Goal: Task Accomplishment & Management: Use online tool/utility

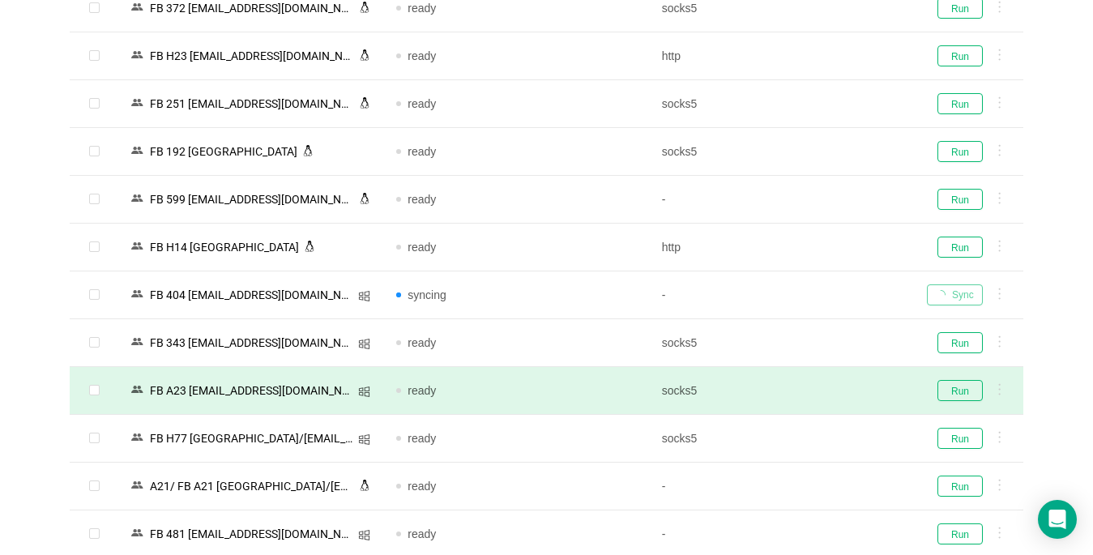
scroll to position [2958, 0]
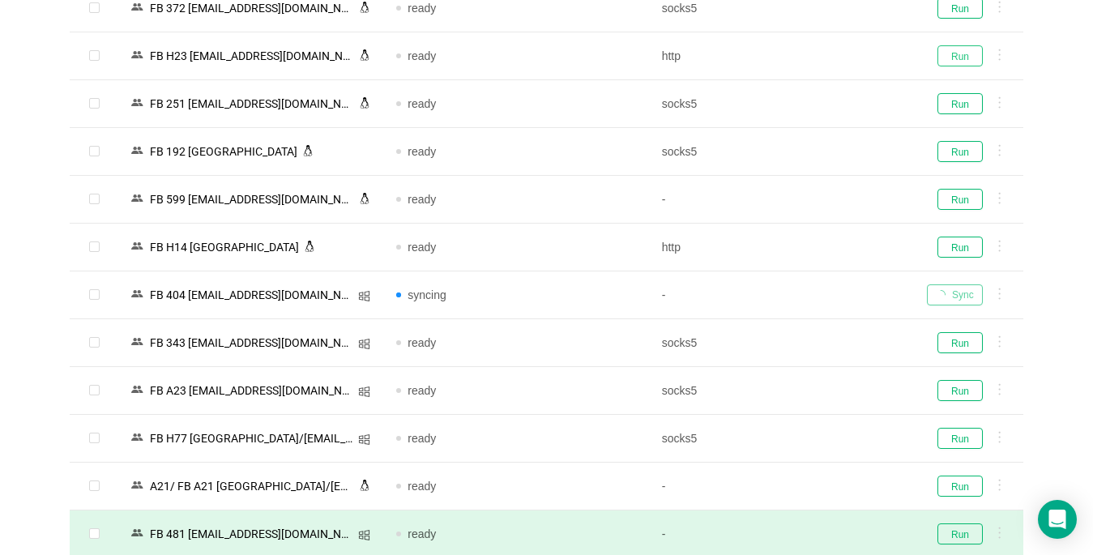
drag, startPoint x: 953, startPoint y: 59, endPoint x: 436, endPoint y: 550, distance: 712.8
click at [953, 58] on button "Run" at bounding box center [959, 55] width 45 height 21
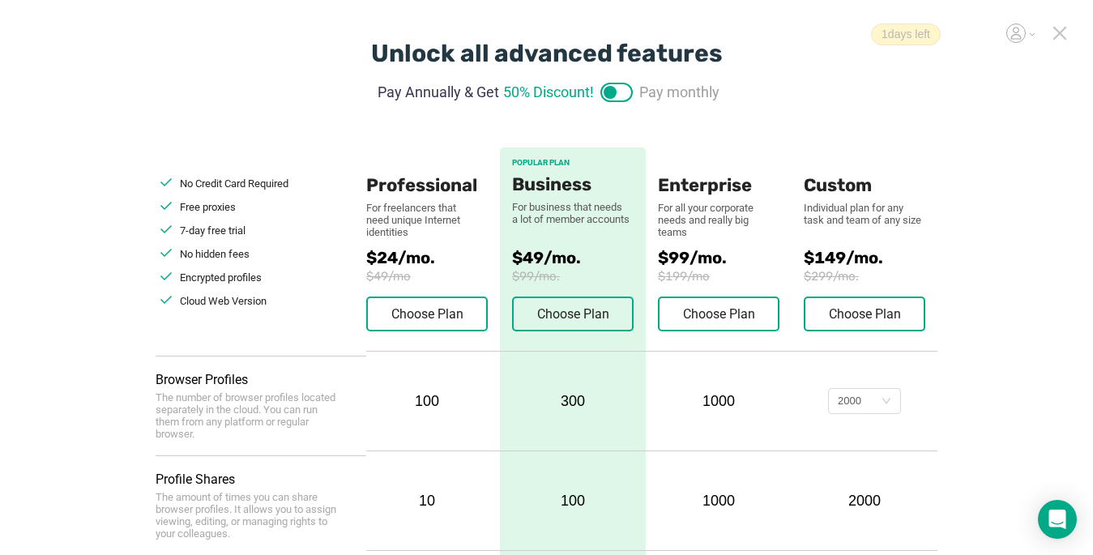
click at [816, 35] on icon at bounding box center [1059, 33] width 11 height 11
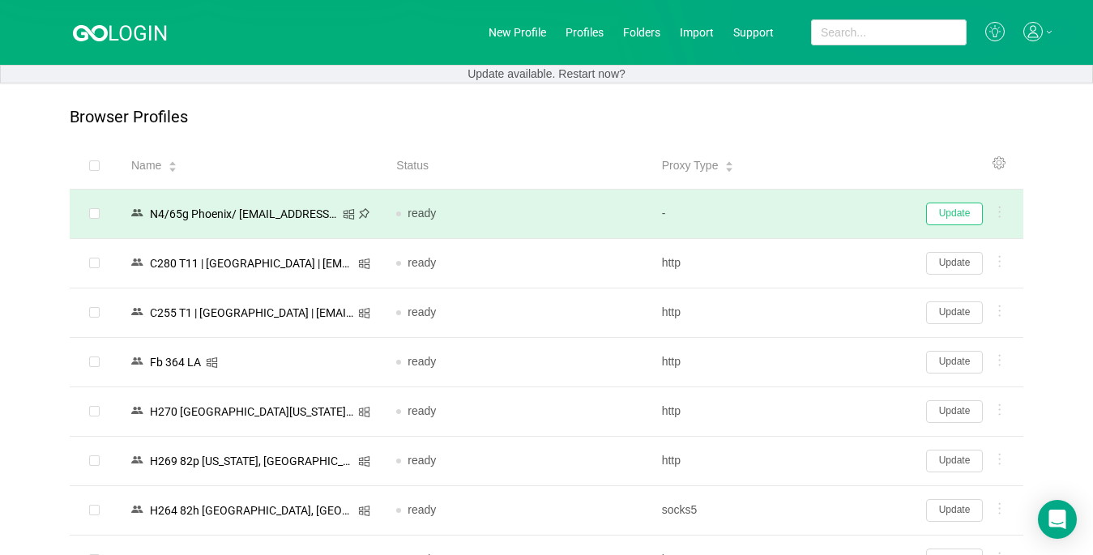
click at [816, 215] on button "Update" at bounding box center [954, 214] width 57 height 23
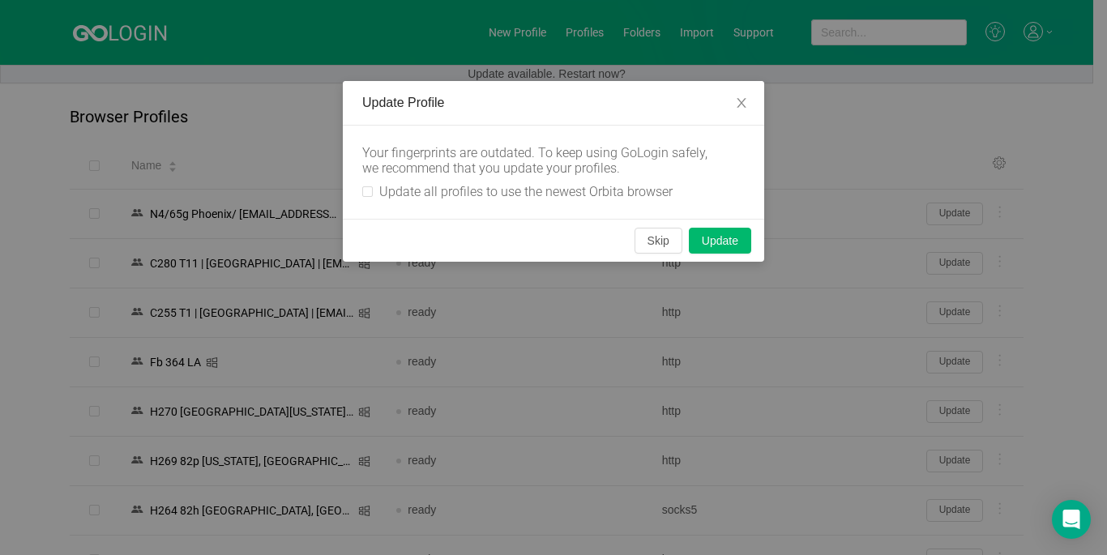
click at [360, 188] on div "Your fingerprints are outdated. To keep using GoLogin safely, we recommend that…" at bounding box center [553, 172] width 421 height 93
drag, startPoint x: 368, startPoint y: 192, endPoint x: 468, endPoint y: 214, distance: 102.8
click at [366, 194] on input "Update all profiles to use the newest Orbita browser" at bounding box center [367, 191] width 11 height 11
checkbox input "true"
click at [663, 244] on button "Skip" at bounding box center [658, 241] width 48 height 26
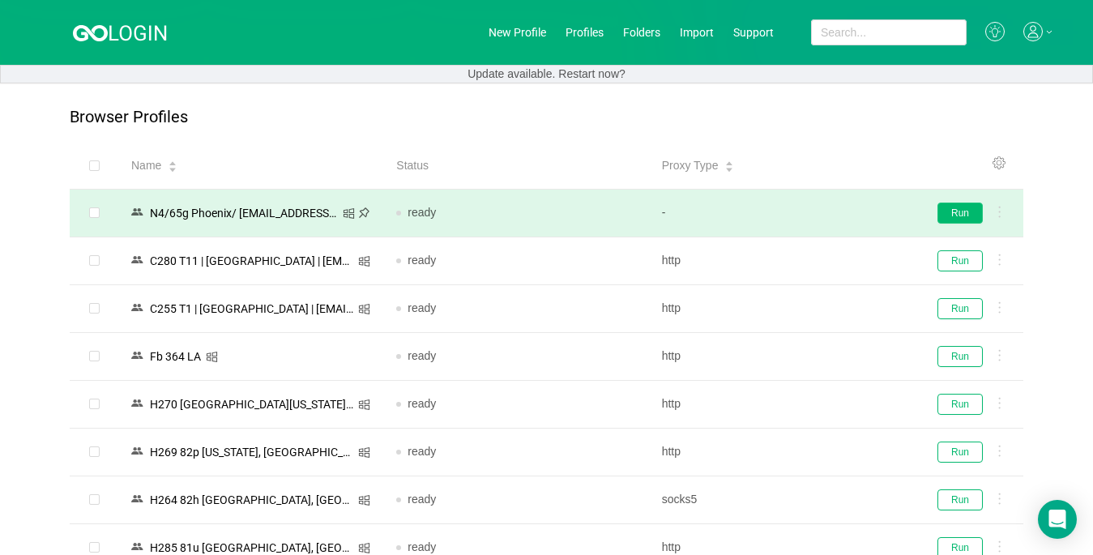
click at [816, 214] on button "Run" at bounding box center [959, 213] width 45 height 21
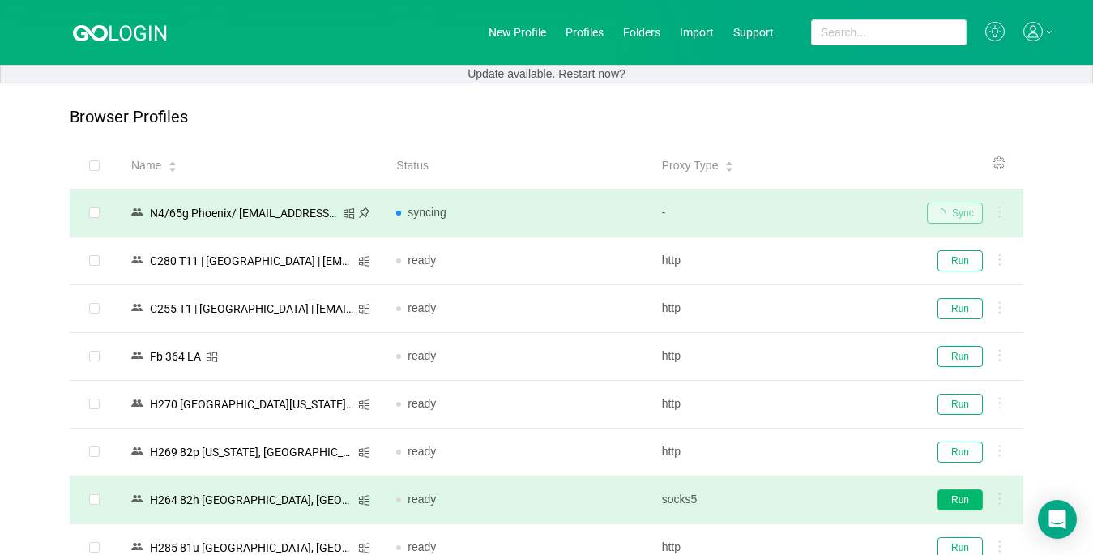
scroll to position [162, 0]
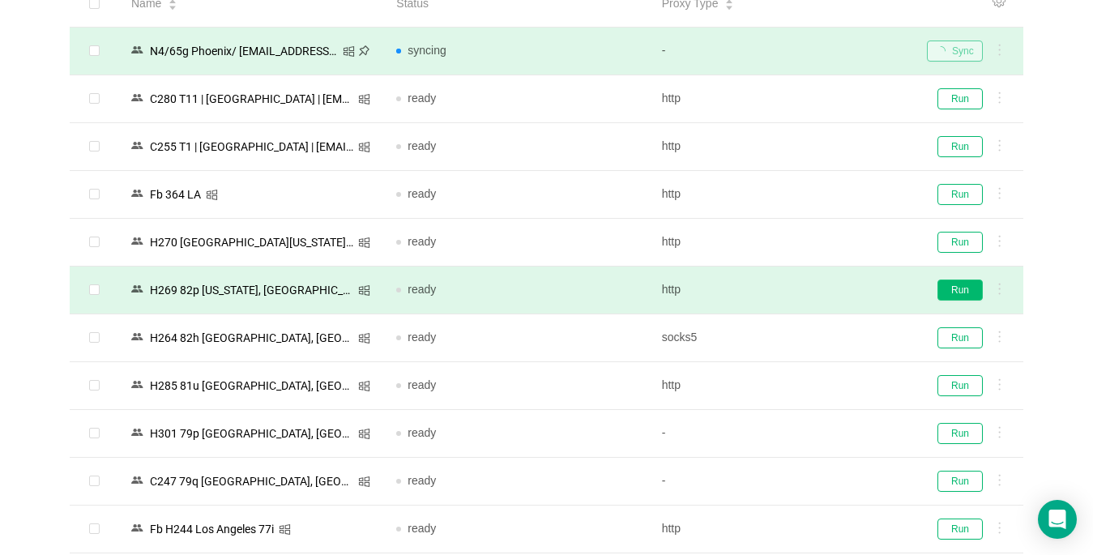
click at [816, 291] on button "Run" at bounding box center [959, 289] width 45 height 21
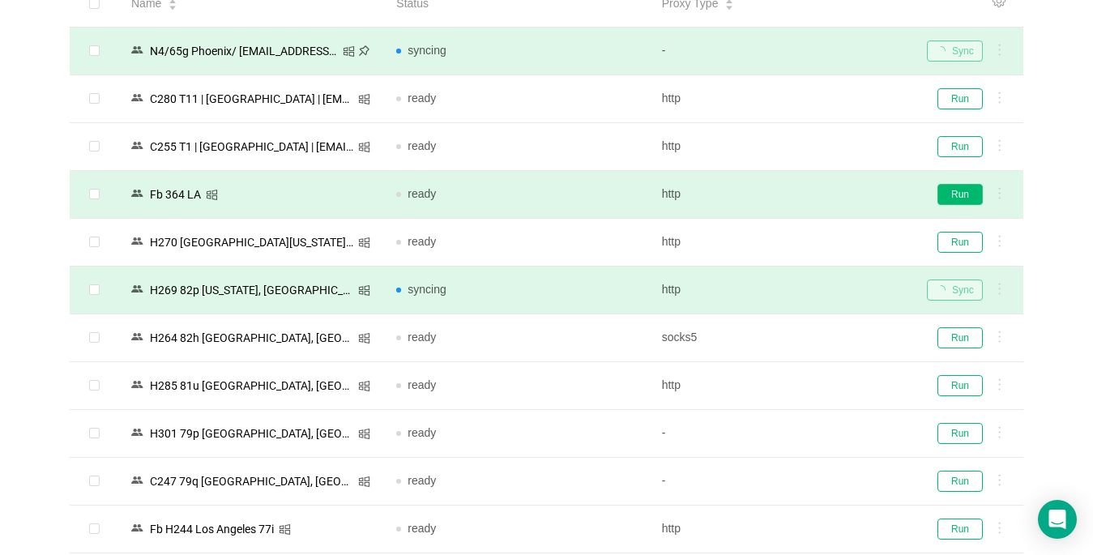
click at [816, 195] on button "Run" at bounding box center [959, 194] width 45 height 21
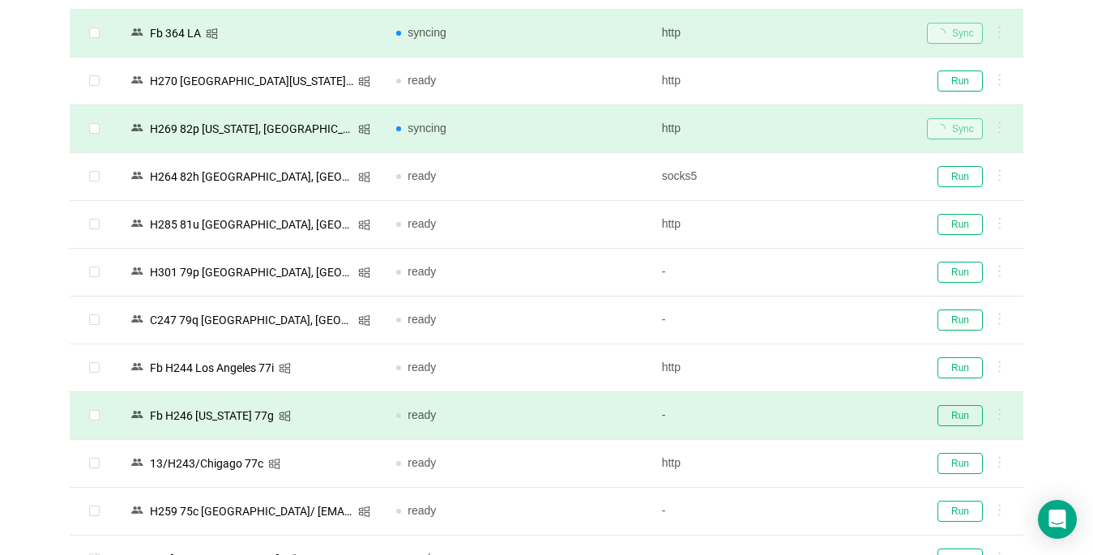
scroll to position [405, 0]
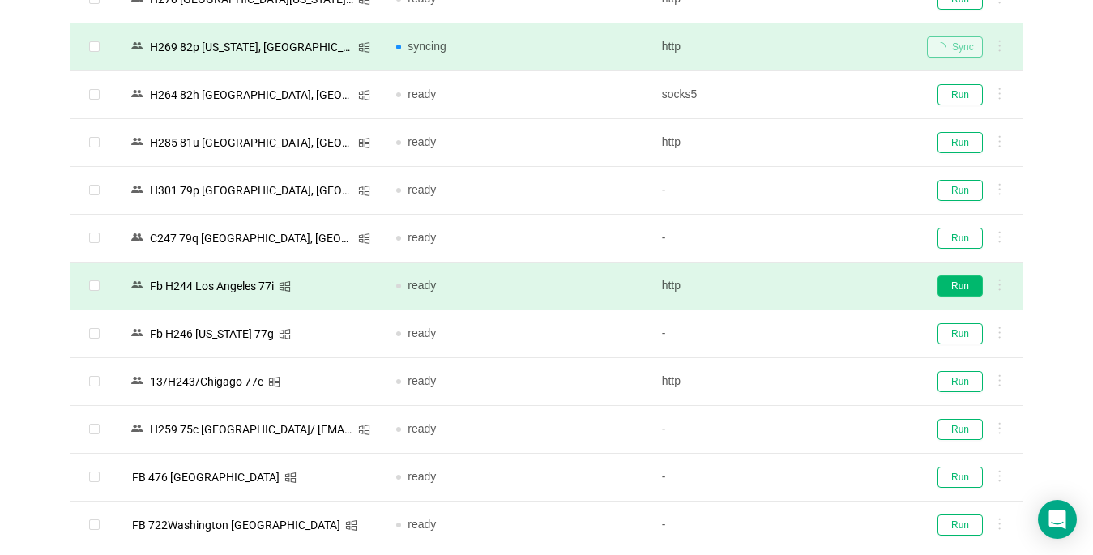
click at [816, 286] on button "Run" at bounding box center [959, 285] width 45 height 21
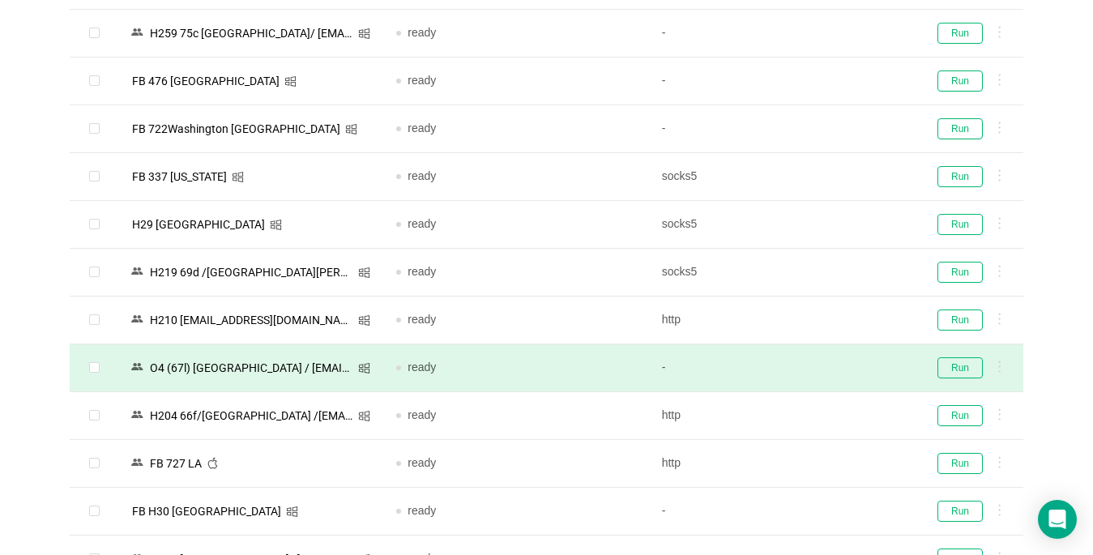
scroll to position [810, 0]
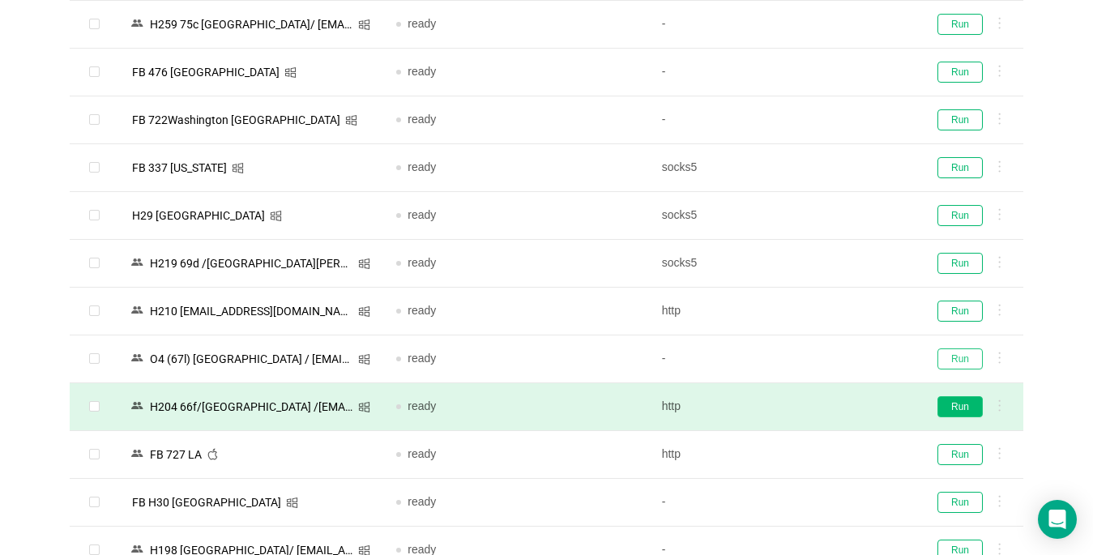
click at [816, 357] on button "Run" at bounding box center [959, 358] width 45 height 21
click at [816, 405] on button "Run" at bounding box center [959, 406] width 45 height 21
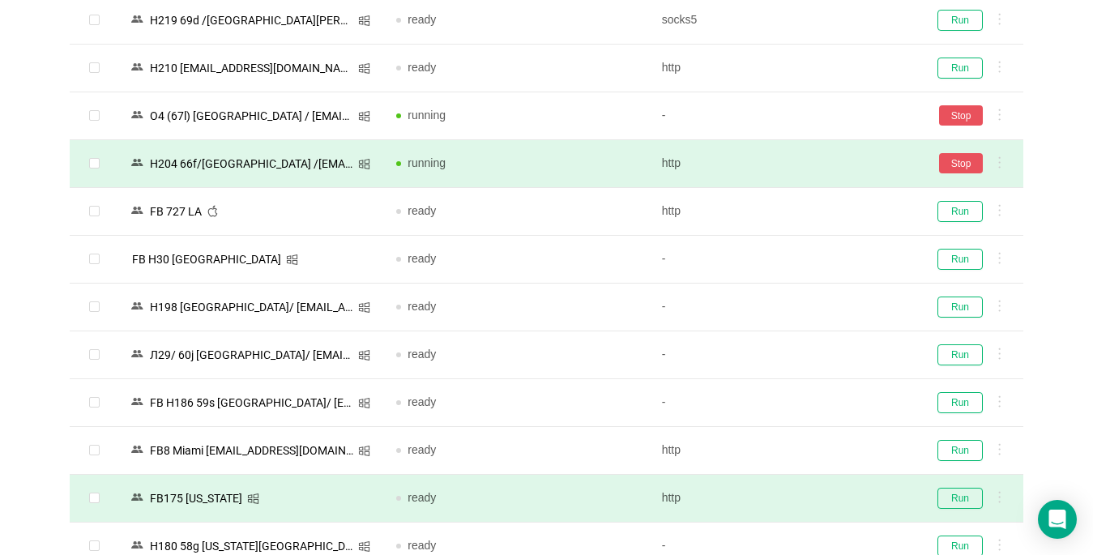
scroll to position [1215, 0]
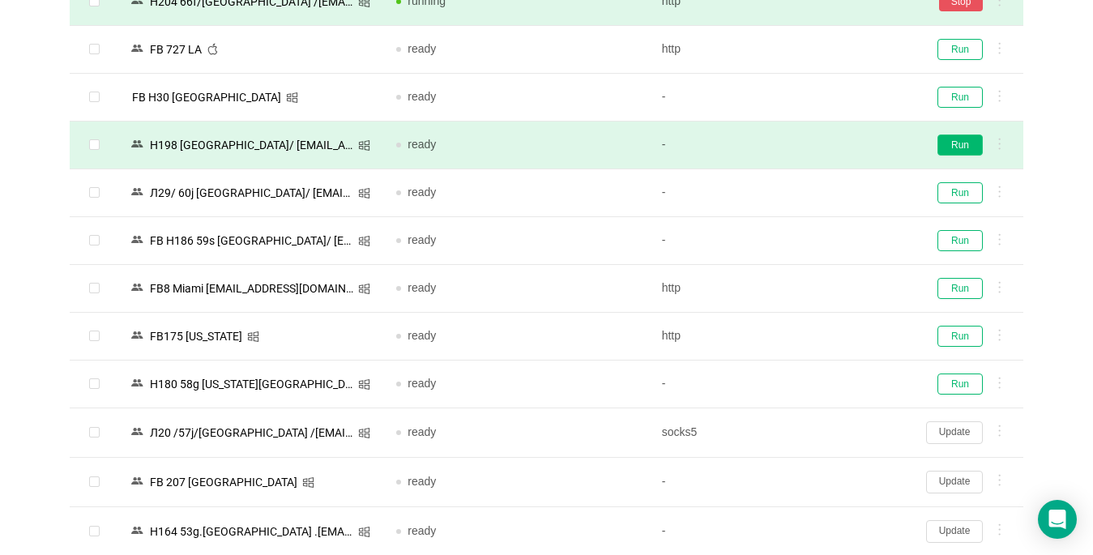
click at [816, 143] on button "Run" at bounding box center [959, 144] width 45 height 21
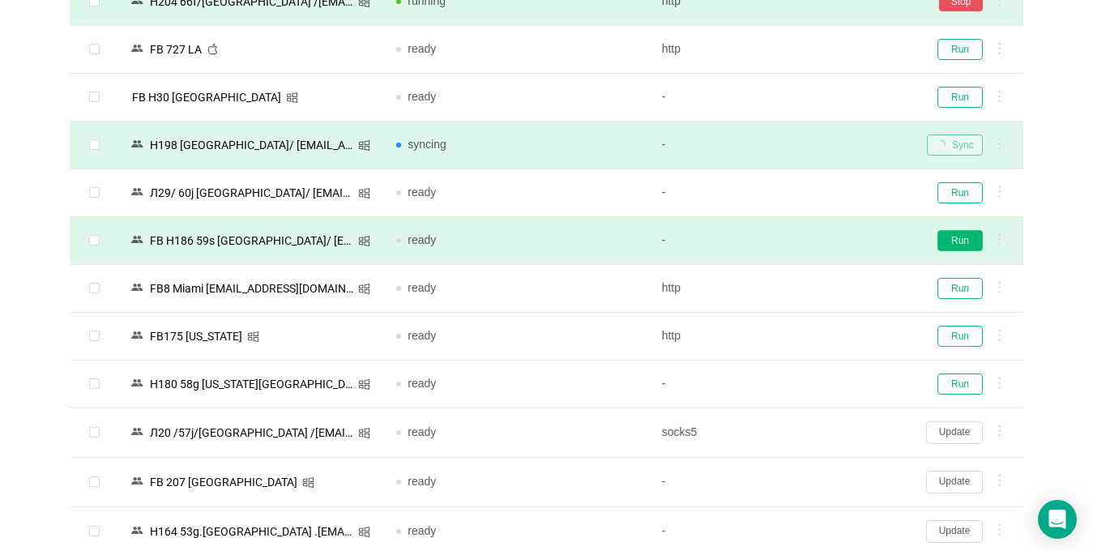
click at [816, 241] on button "Run" at bounding box center [959, 240] width 45 height 21
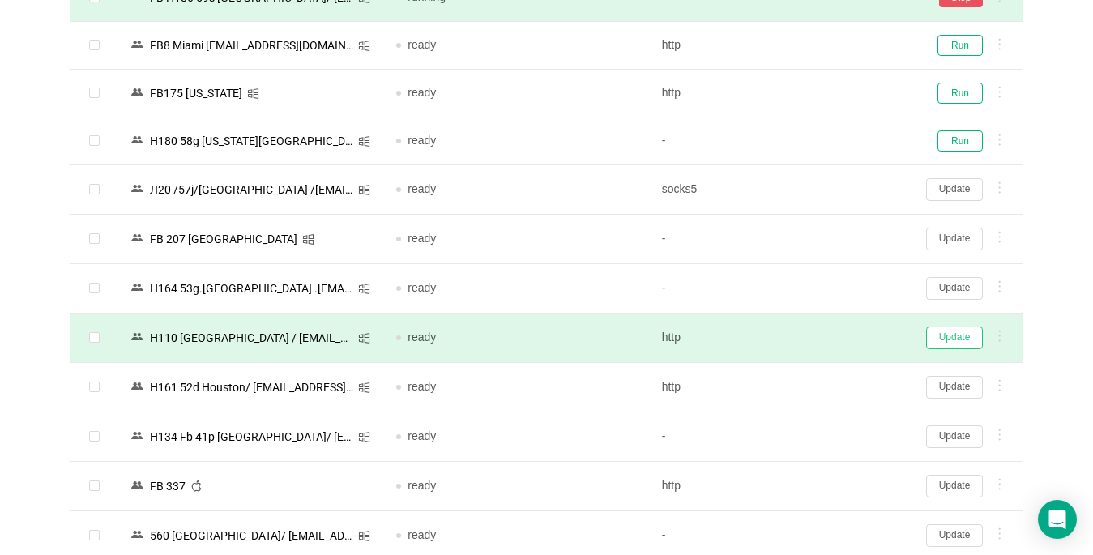
click at [816, 331] on button "Update" at bounding box center [954, 337] width 57 height 23
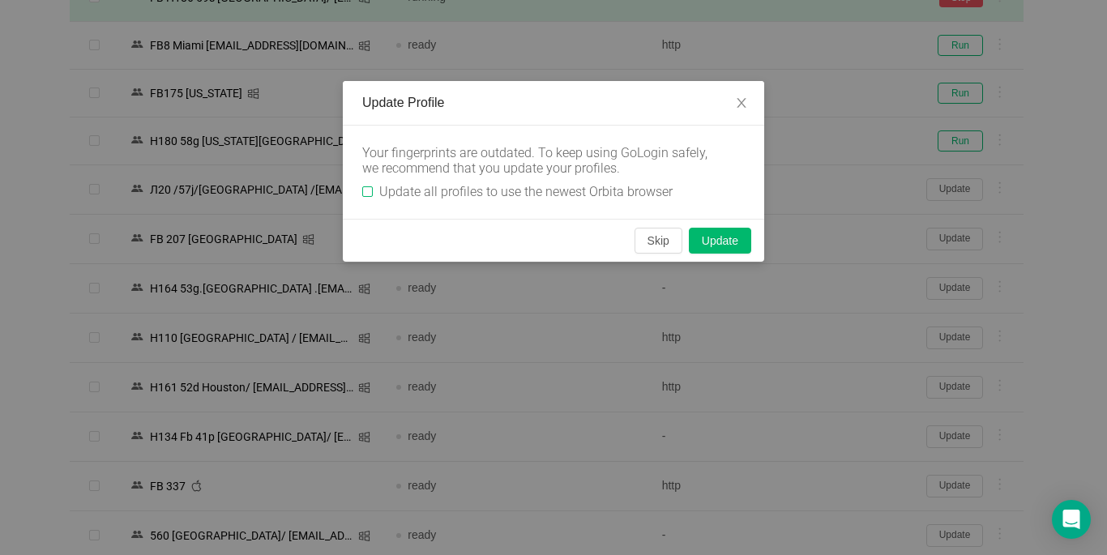
click at [373, 190] on span "Update all profiles to use the newest Orbita browser" at bounding box center [526, 191] width 306 height 15
click at [373, 190] on input "Update all profiles to use the newest Orbita browser" at bounding box center [367, 191] width 11 height 11
checkbox input "true"
click at [650, 247] on button "Skip" at bounding box center [658, 241] width 48 height 26
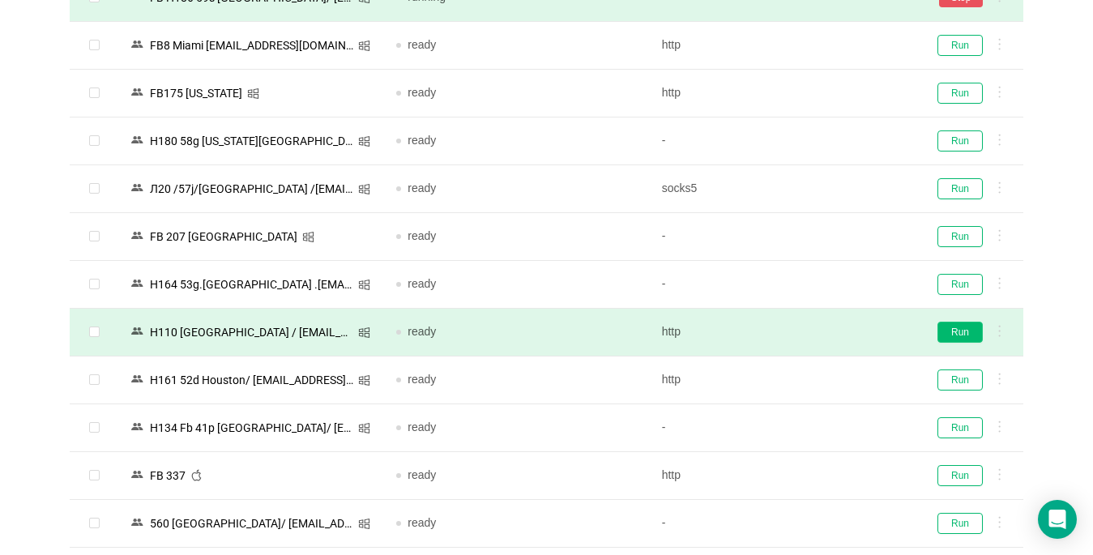
click at [816, 332] on button "Run" at bounding box center [959, 332] width 45 height 21
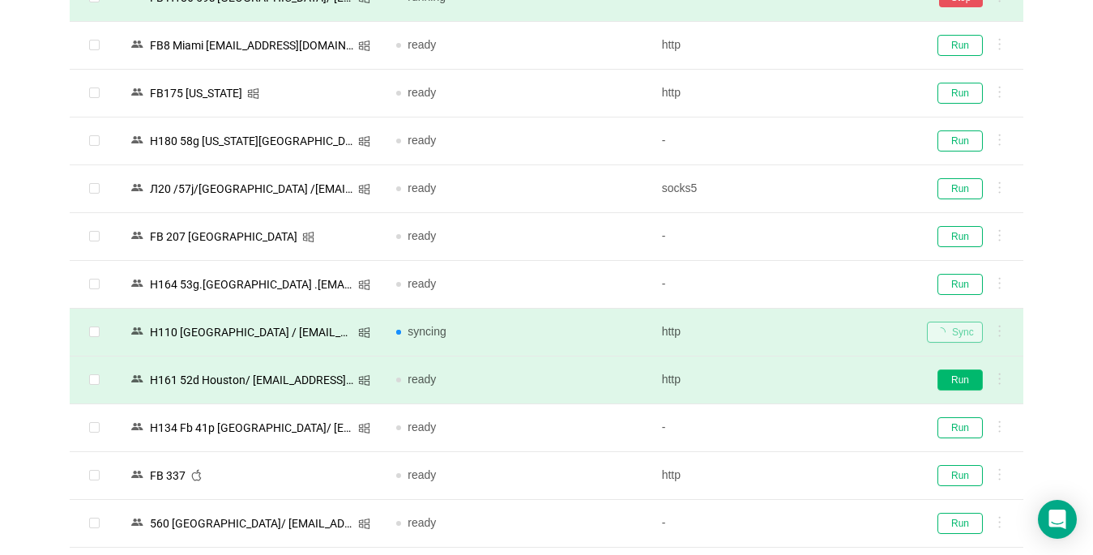
click at [816, 381] on button "Run" at bounding box center [959, 379] width 45 height 21
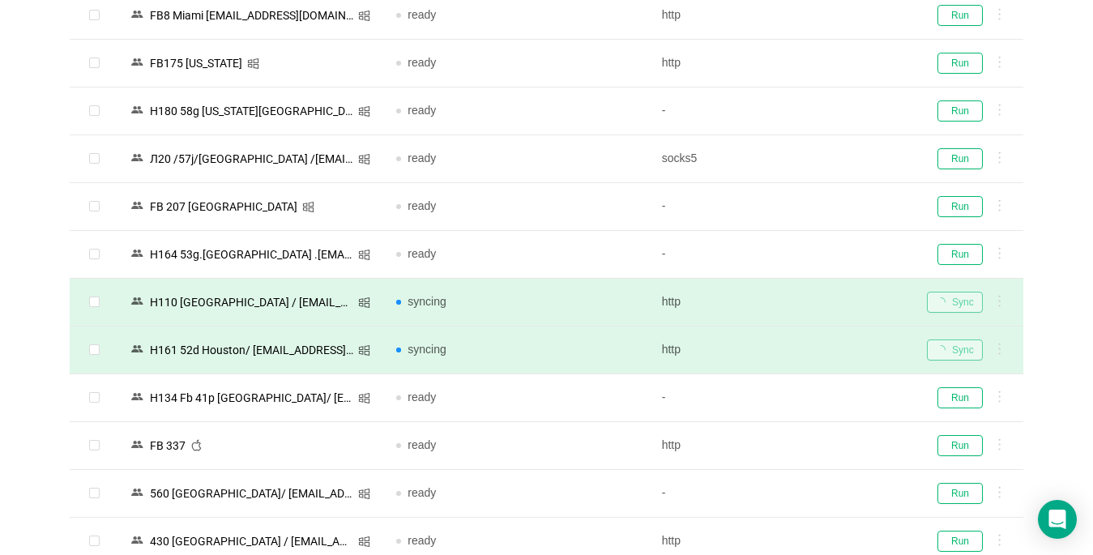
scroll to position [1620, 0]
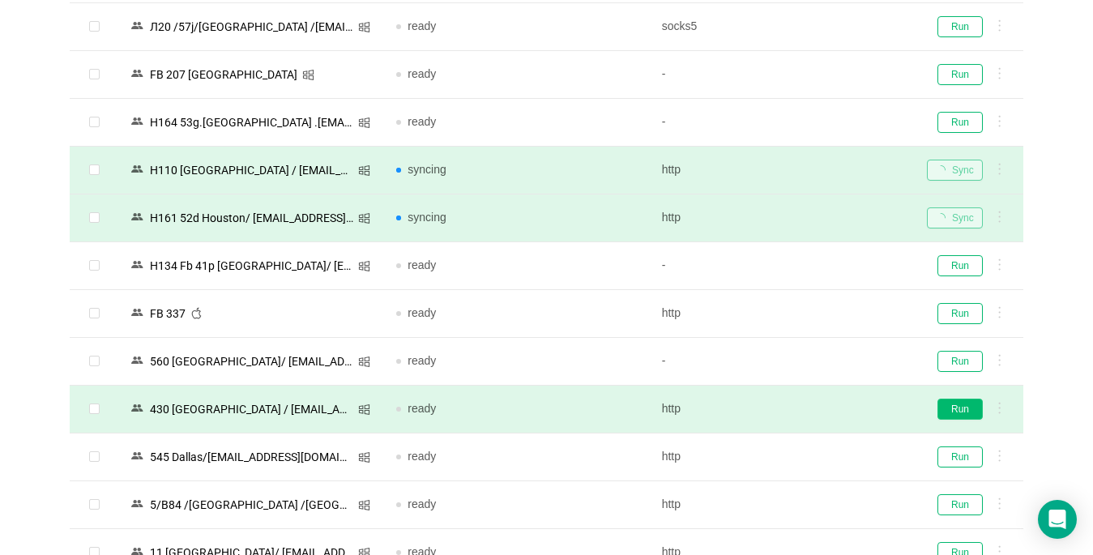
click at [816, 410] on button "Run" at bounding box center [959, 409] width 45 height 21
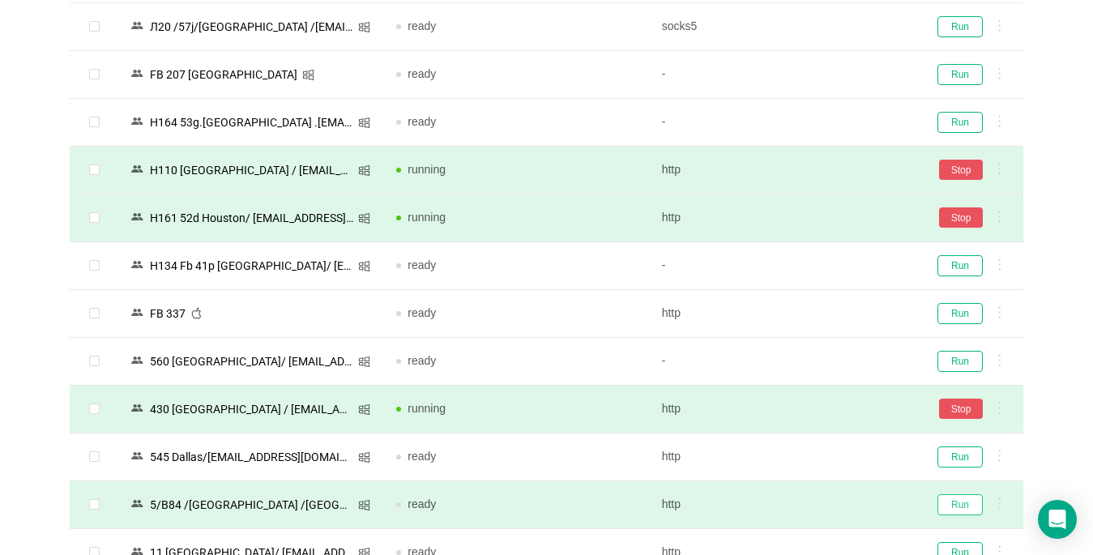
click at [816, 505] on button "Run" at bounding box center [959, 504] width 45 height 21
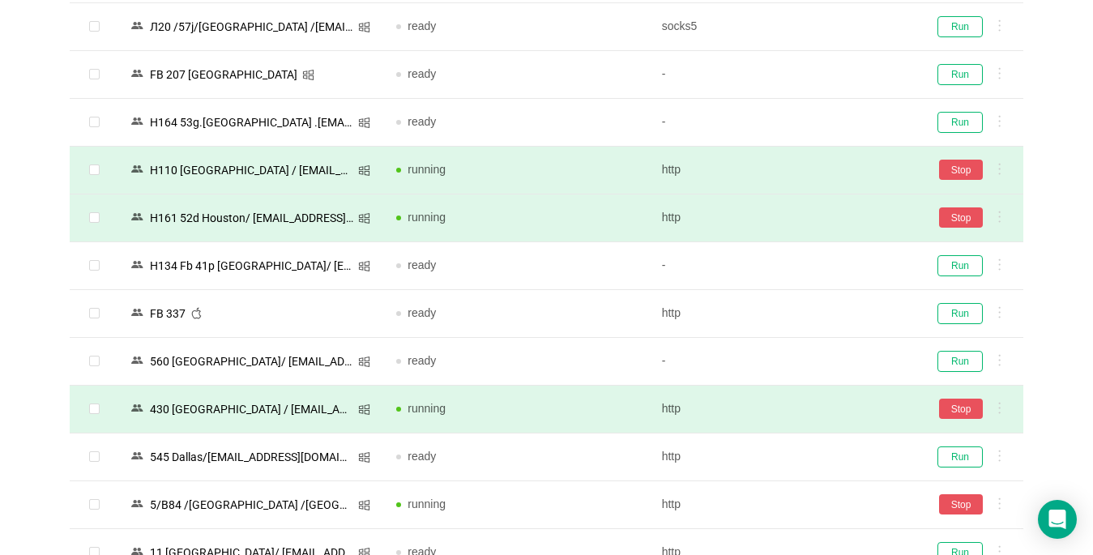
scroll to position [2105, 0]
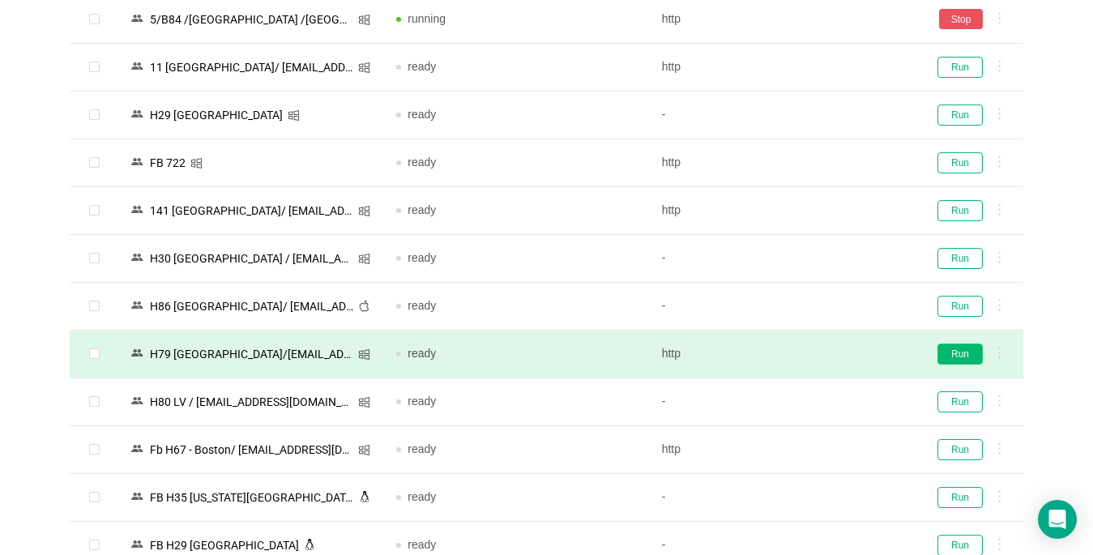
click at [816, 352] on button "Run" at bounding box center [959, 353] width 45 height 21
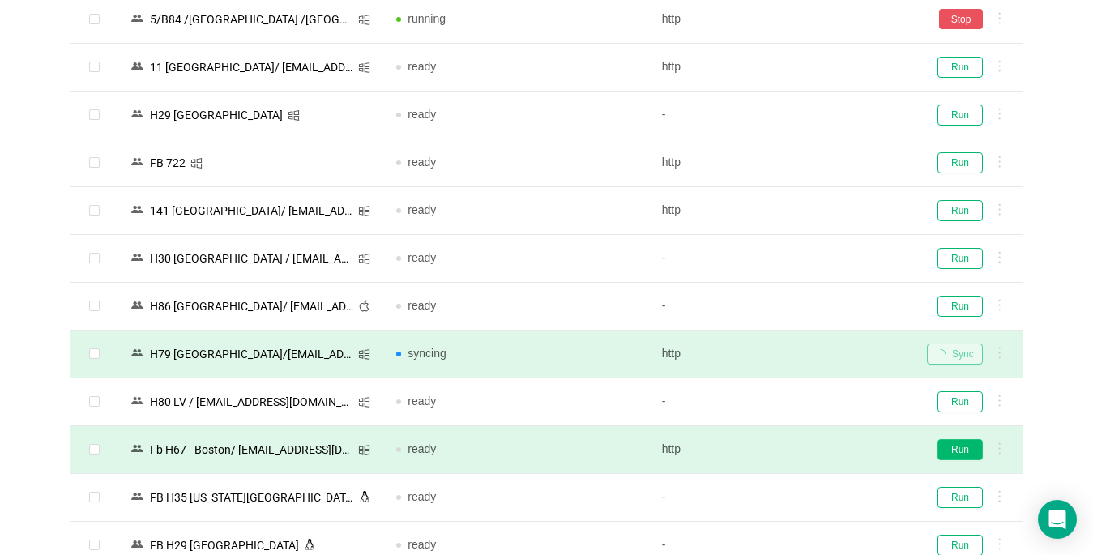
click at [816, 451] on button "Run" at bounding box center [959, 449] width 45 height 21
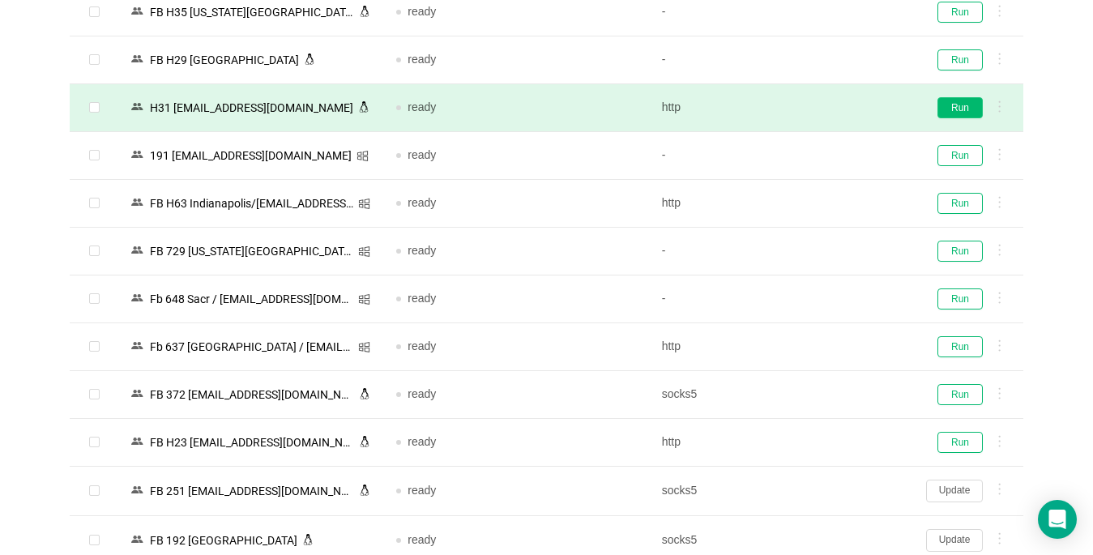
click at [816, 107] on button "Run" at bounding box center [959, 107] width 45 height 21
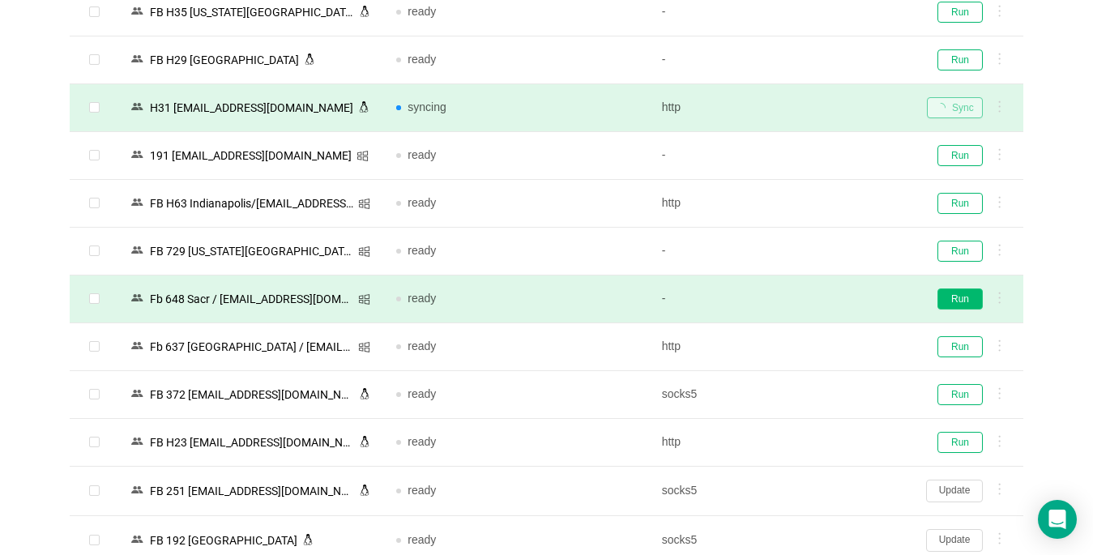
click at [816, 296] on button "Run" at bounding box center [959, 298] width 45 height 21
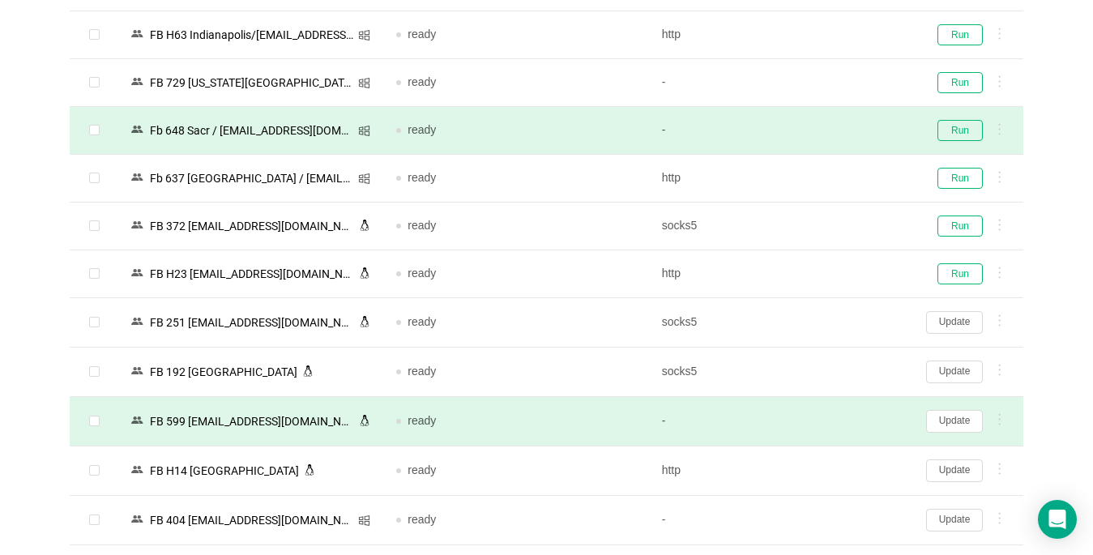
scroll to position [2834, 0]
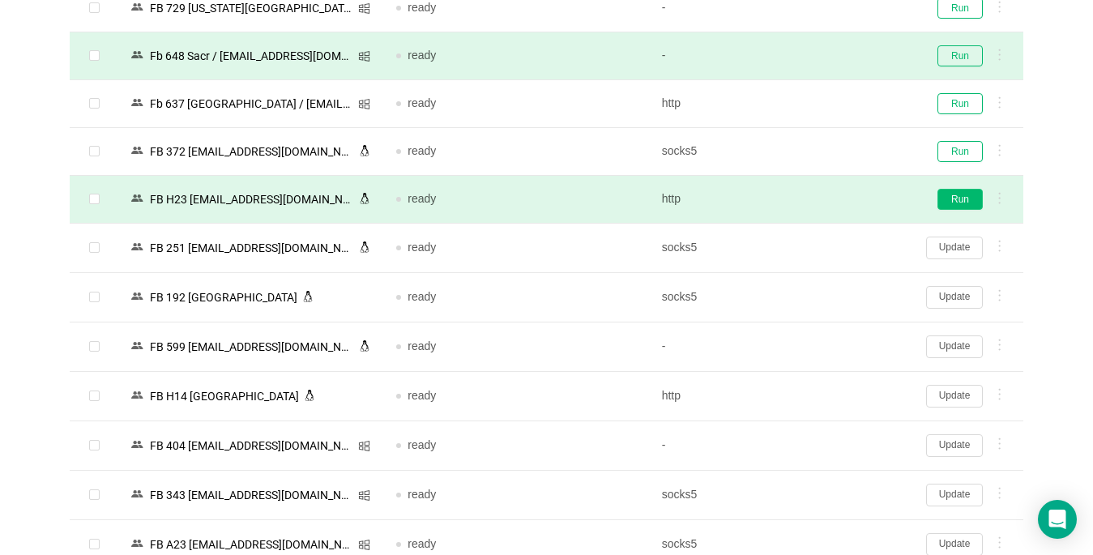
click at [816, 203] on button "Run" at bounding box center [959, 199] width 45 height 21
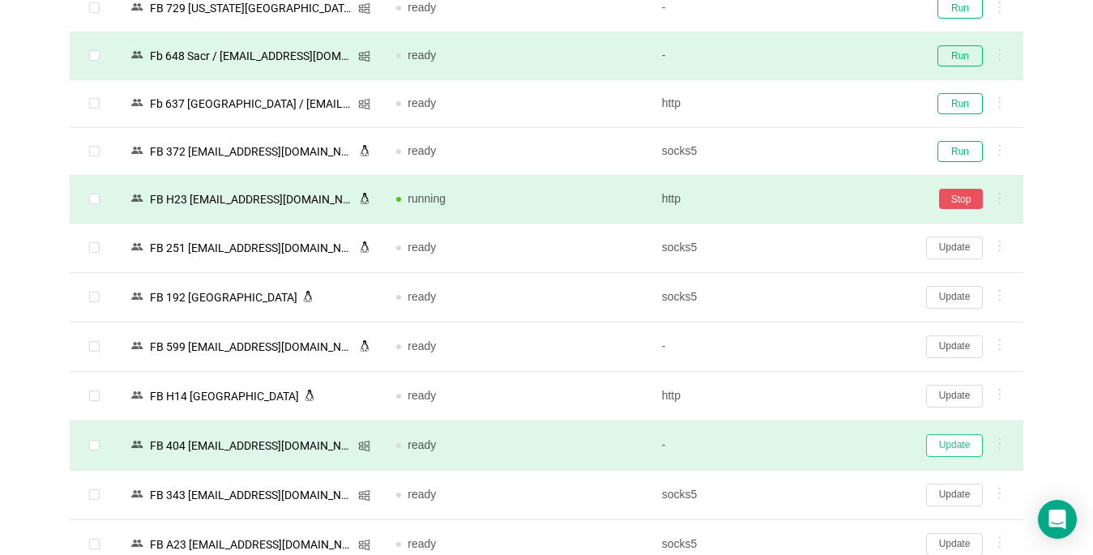
click at [816, 451] on button "Update" at bounding box center [954, 445] width 57 height 23
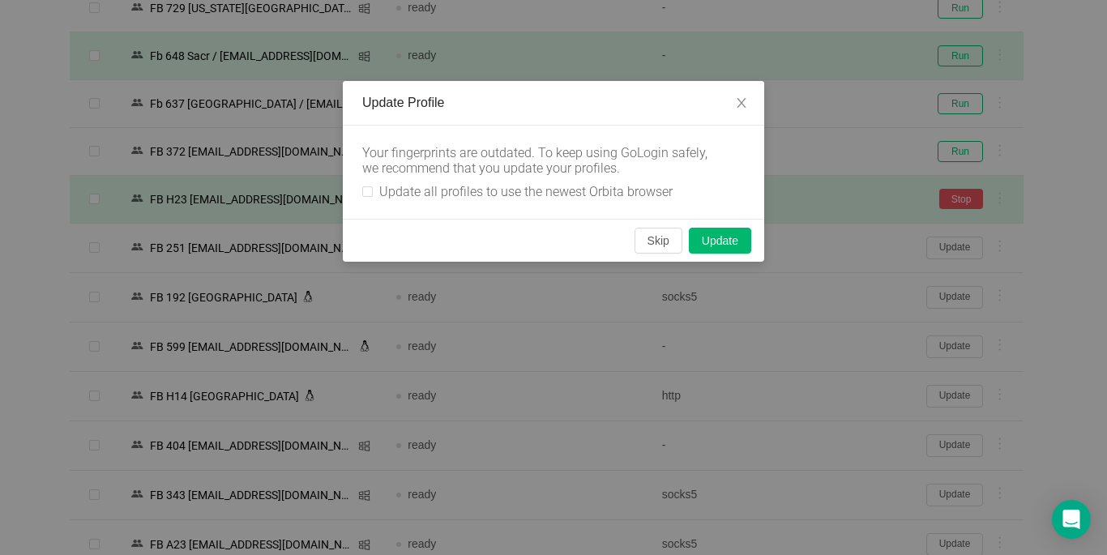
click at [360, 188] on div "Your fingerprints are outdated. To keep using GoLogin safely, we recommend that…" at bounding box center [553, 172] width 421 height 93
click at [360, 193] on div "Your fingerprints are outdated. To keep using GoLogin safely, we recommend that…" at bounding box center [553, 172] width 421 height 93
click at [373, 194] on span "Update all profiles to use the newest Orbita browser" at bounding box center [526, 191] width 306 height 15
click at [373, 194] on input "Update all profiles to use the newest Orbita browser" at bounding box center [367, 191] width 11 height 11
checkbox input "true"
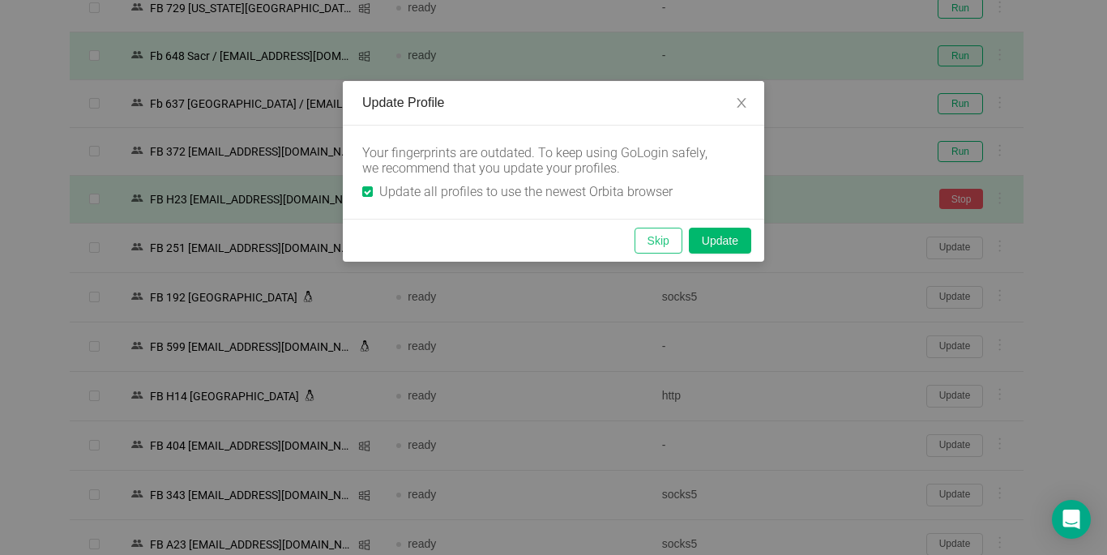
click at [663, 238] on button "Skip" at bounding box center [658, 241] width 48 height 26
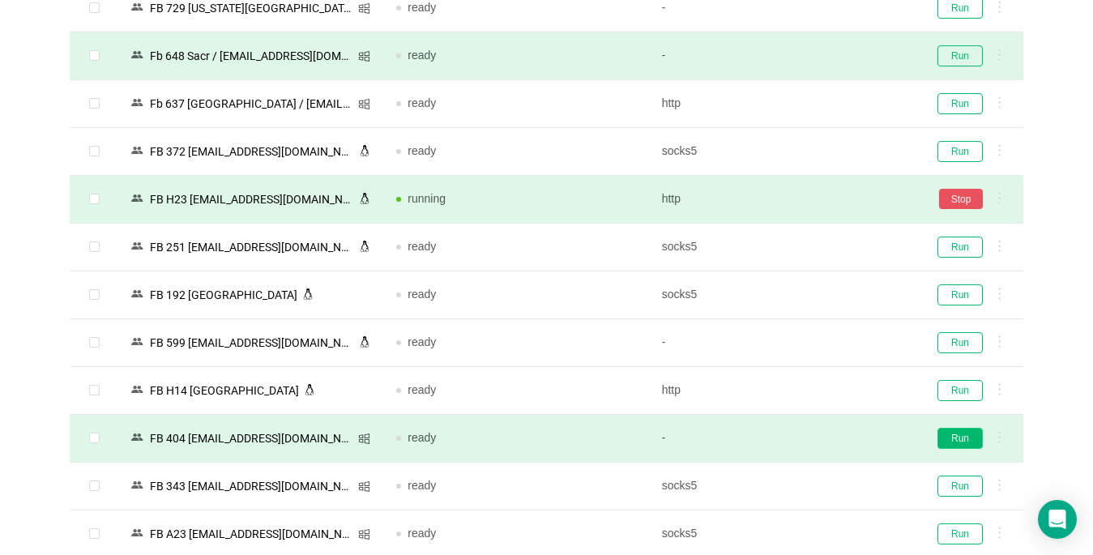
click at [816, 439] on button "Run" at bounding box center [959, 438] width 45 height 21
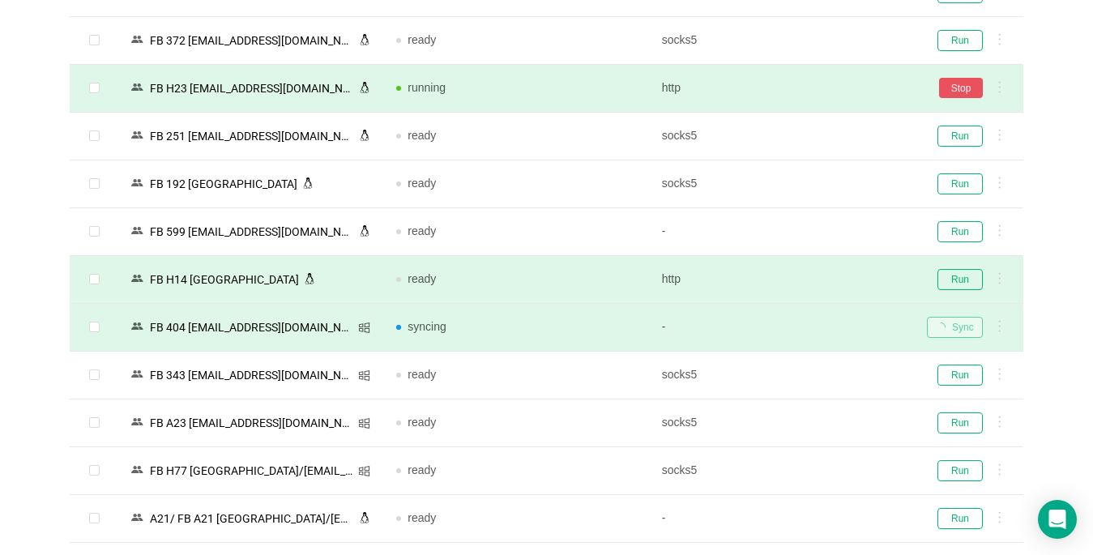
scroll to position [2996, 0]
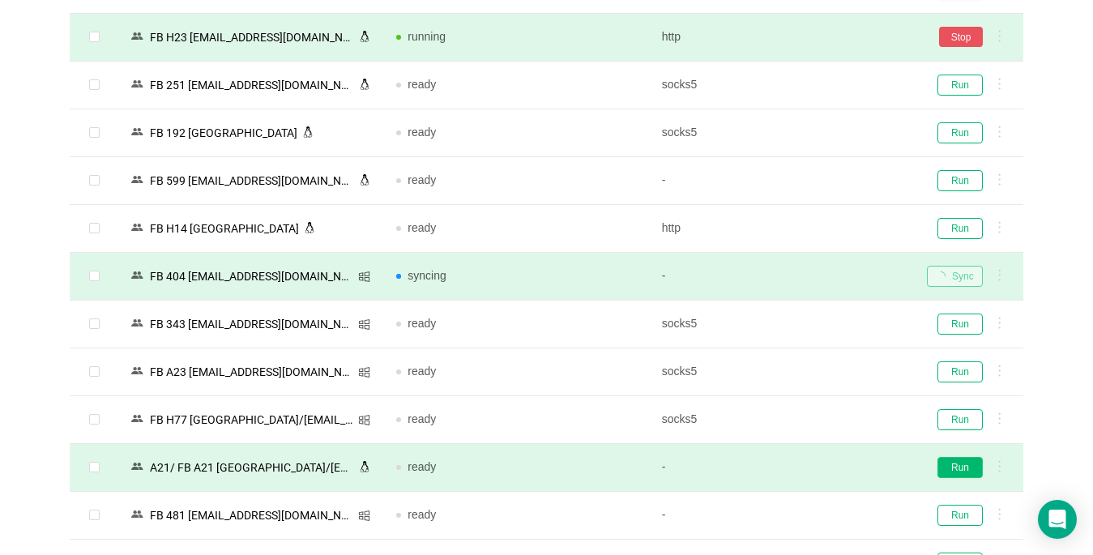
click at [816, 468] on button "Run" at bounding box center [959, 467] width 45 height 21
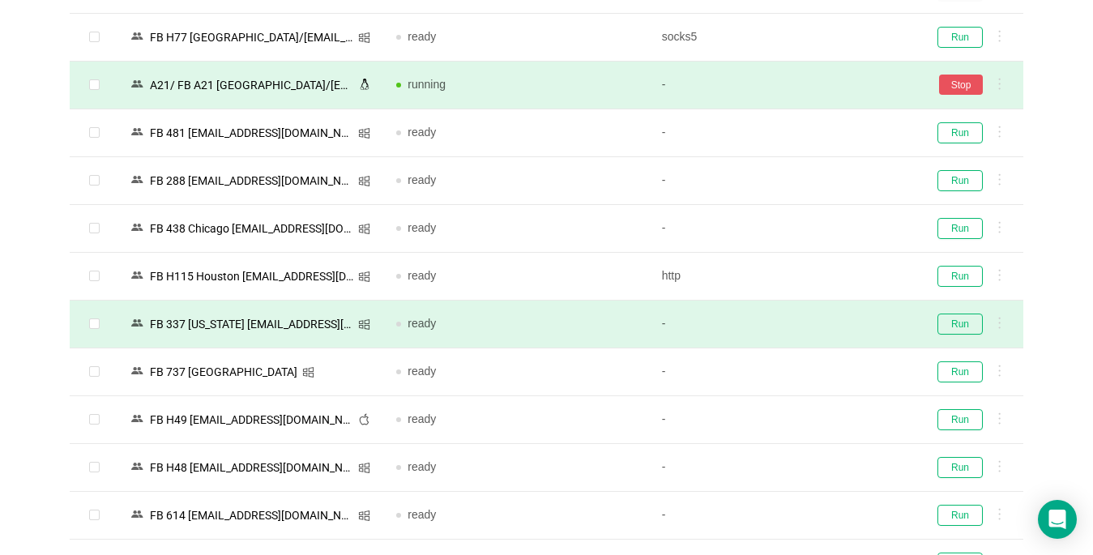
scroll to position [3401, 0]
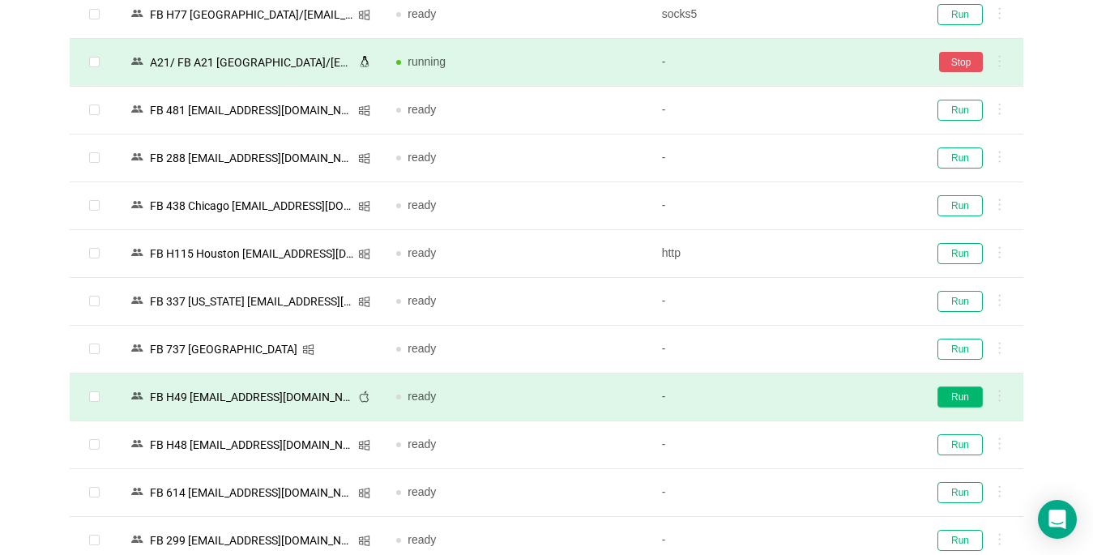
click at [816, 402] on button "Run" at bounding box center [959, 396] width 45 height 21
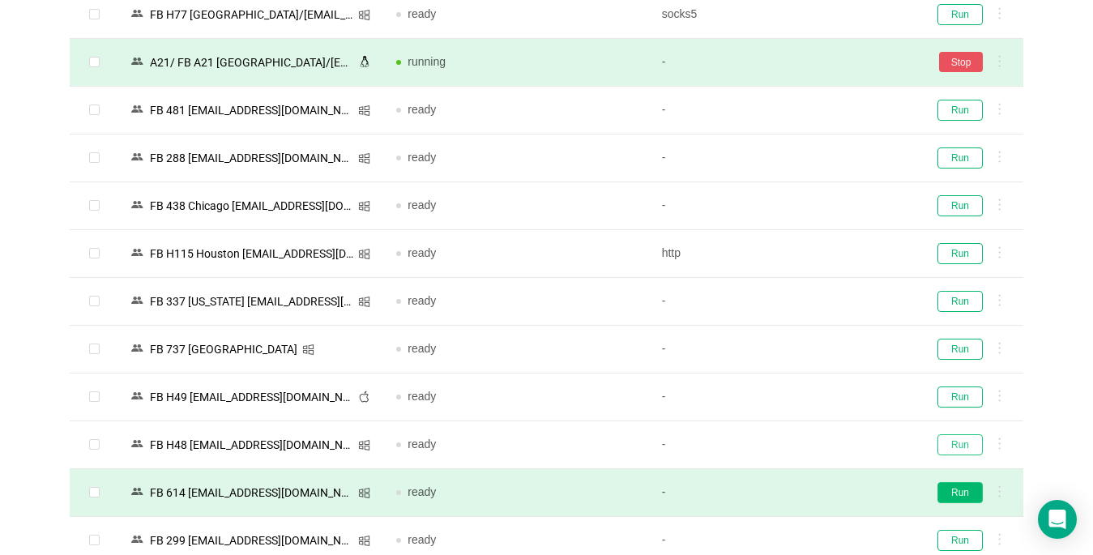
click at [816, 442] on button "Run" at bounding box center [959, 444] width 45 height 21
click at [816, 493] on button "Run" at bounding box center [959, 492] width 45 height 21
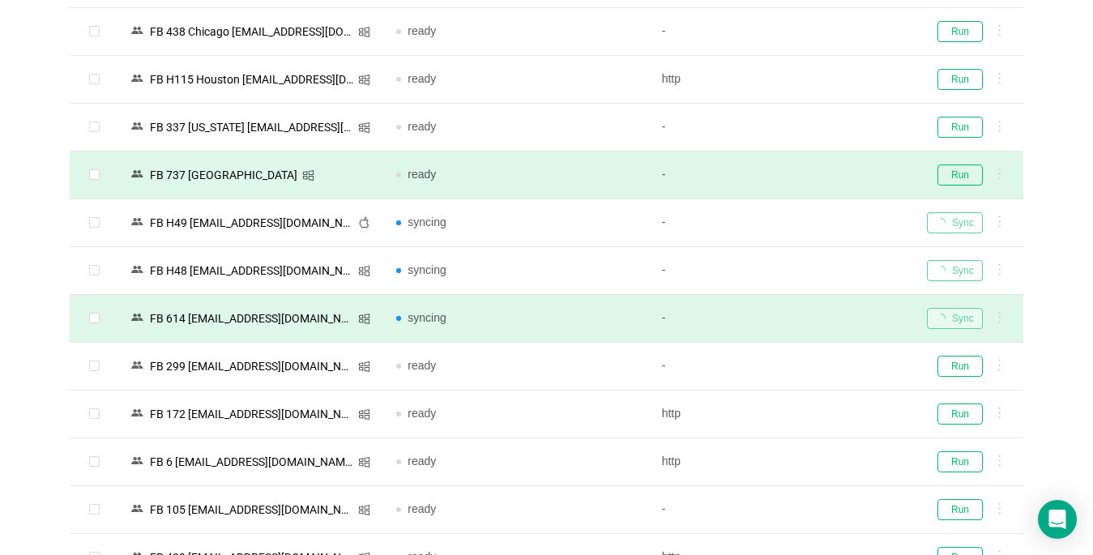
scroll to position [3624, 0]
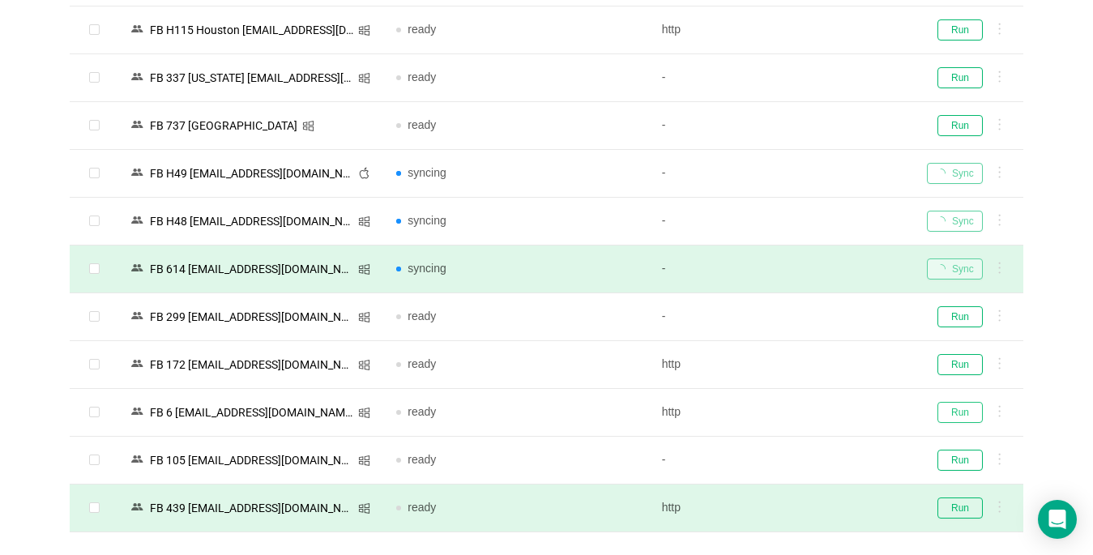
click at [816, 414] on button "Run" at bounding box center [959, 412] width 45 height 21
click at [816, 507] on button "Run" at bounding box center [959, 507] width 45 height 21
